Goal: Task Accomplishment & Management: Use online tool/utility

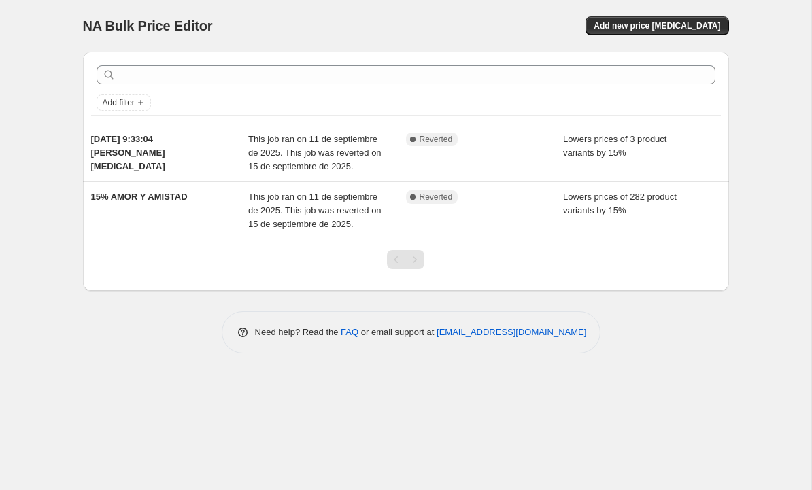
click at [420, 264] on div "Pagination" at bounding box center [414, 259] width 19 height 19
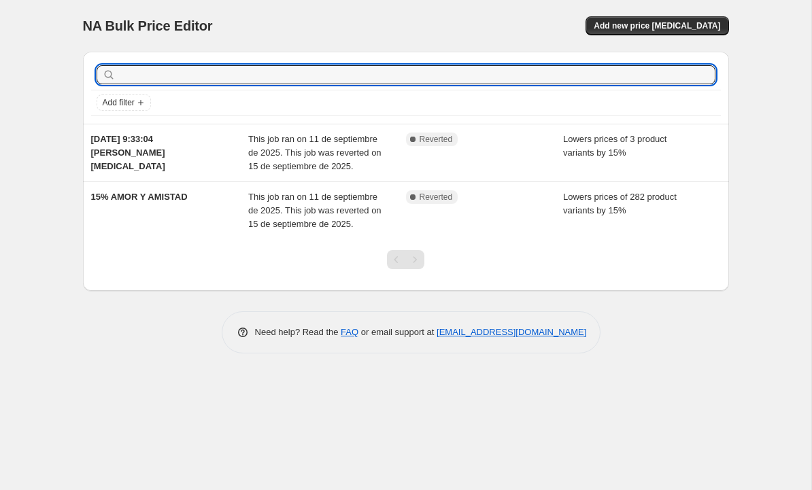
click at [348, 72] on input "text" at bounding box center [416, 74] width 597 height 19
type input "Ibbie"
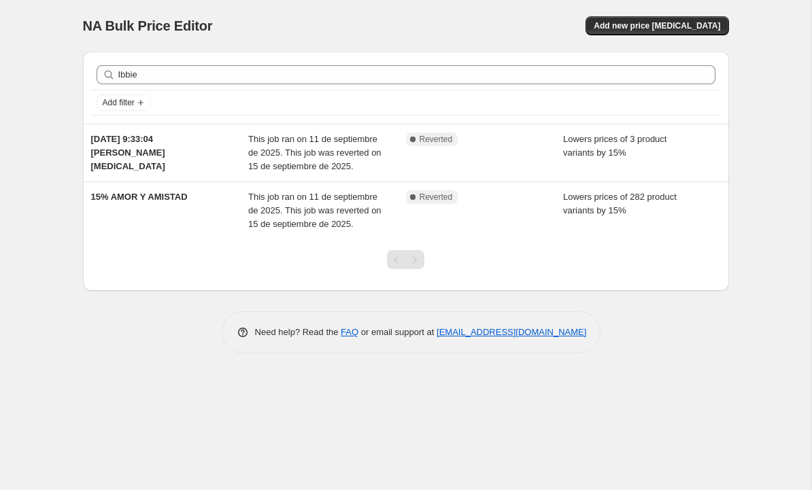
click at [468, 197] on div "Complete Reverted" at bounding box center [474, 197] width 137 height 14
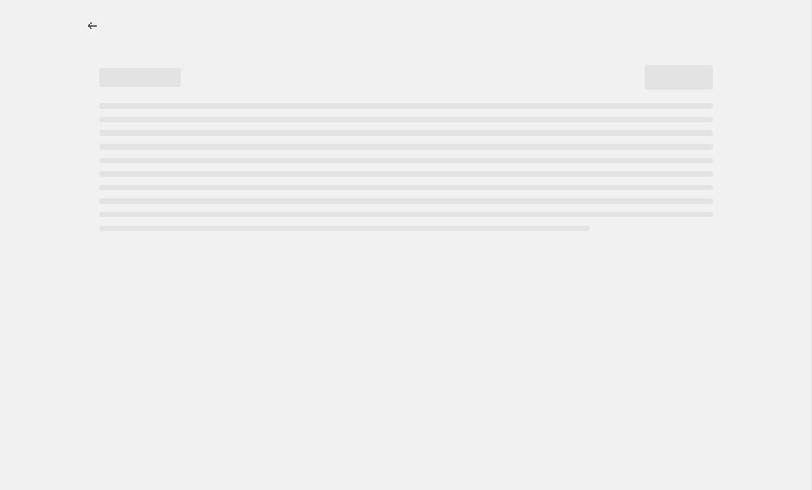
select select "percentage"
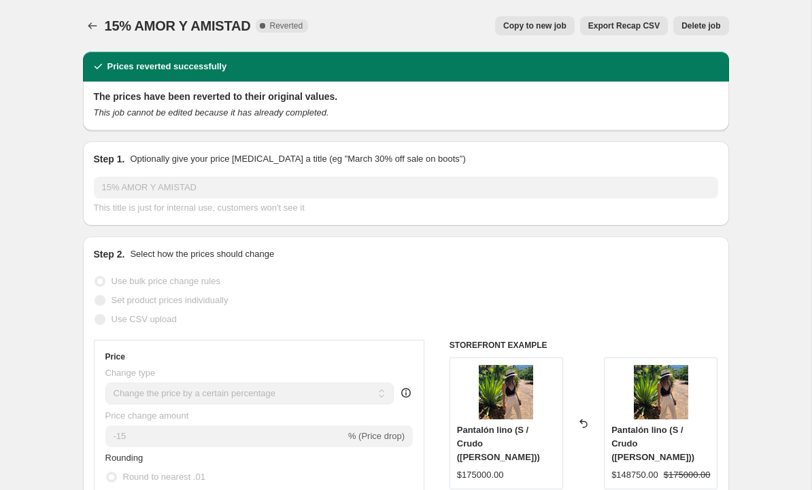
click at [95, 24] on icon "Price change jobs" at bounding box center [93, 26] width 14 height 14
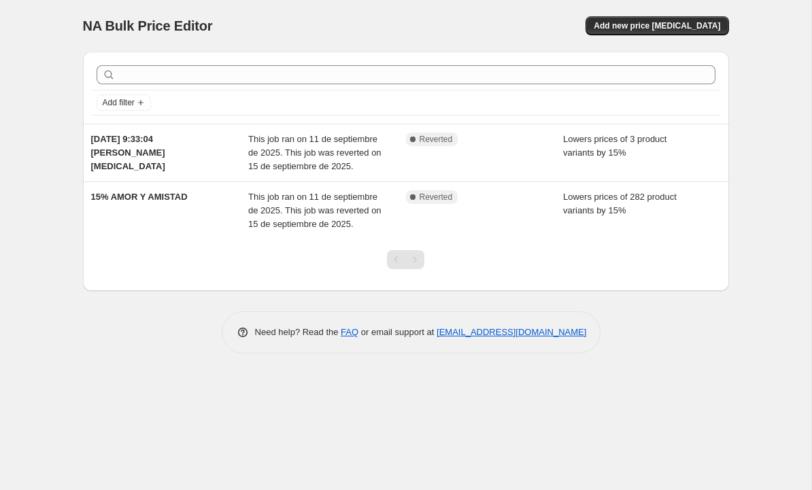
click at [338, 214] on span "This job ran on 11 de septiembre de 2025. This job was reverted on 15 de septie…" at bounding box center [314, 210] width 133 height 37
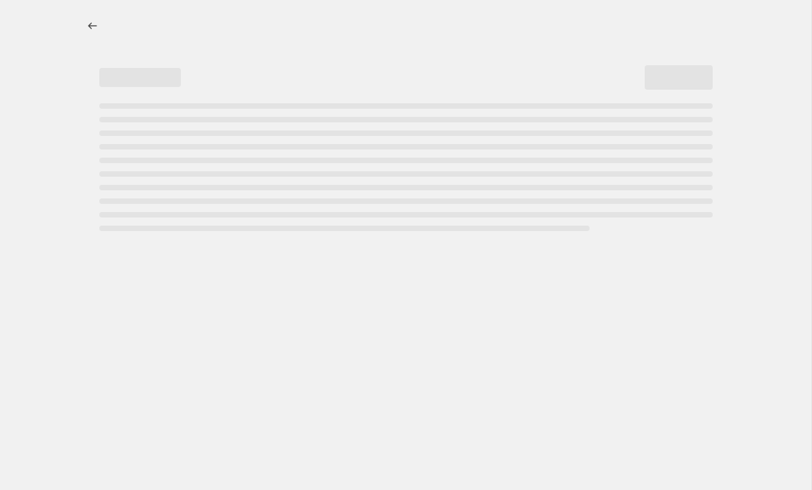
select select "percentage"
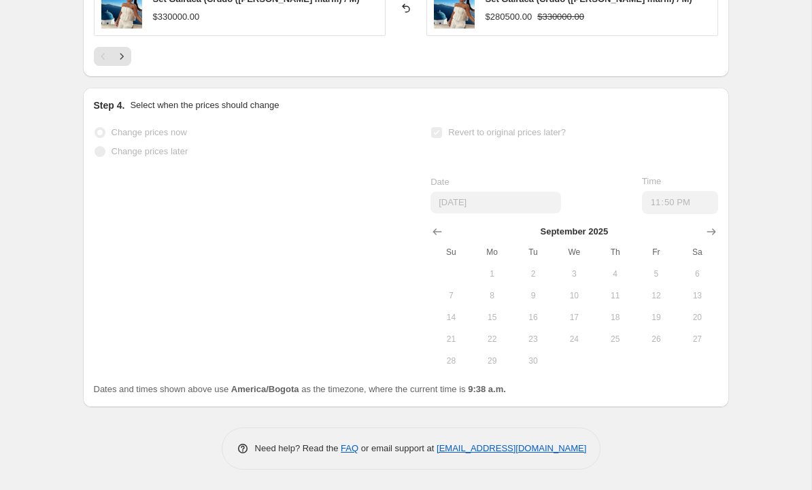
scroll to position [1202, 0]
click at [597, 296] on button "11" at bounding box center [614, 296] width 41 height 22
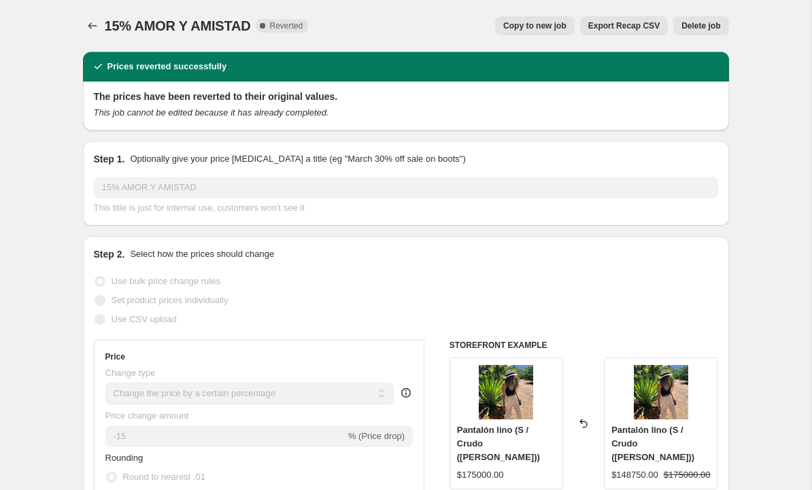
scroll to position [0, 0]
click at [98, 30] on icon "Price change jobs" at bounding box center [93, 26] width 14 height 14
